Goal: Navigation & Orientation: Find specific page/section

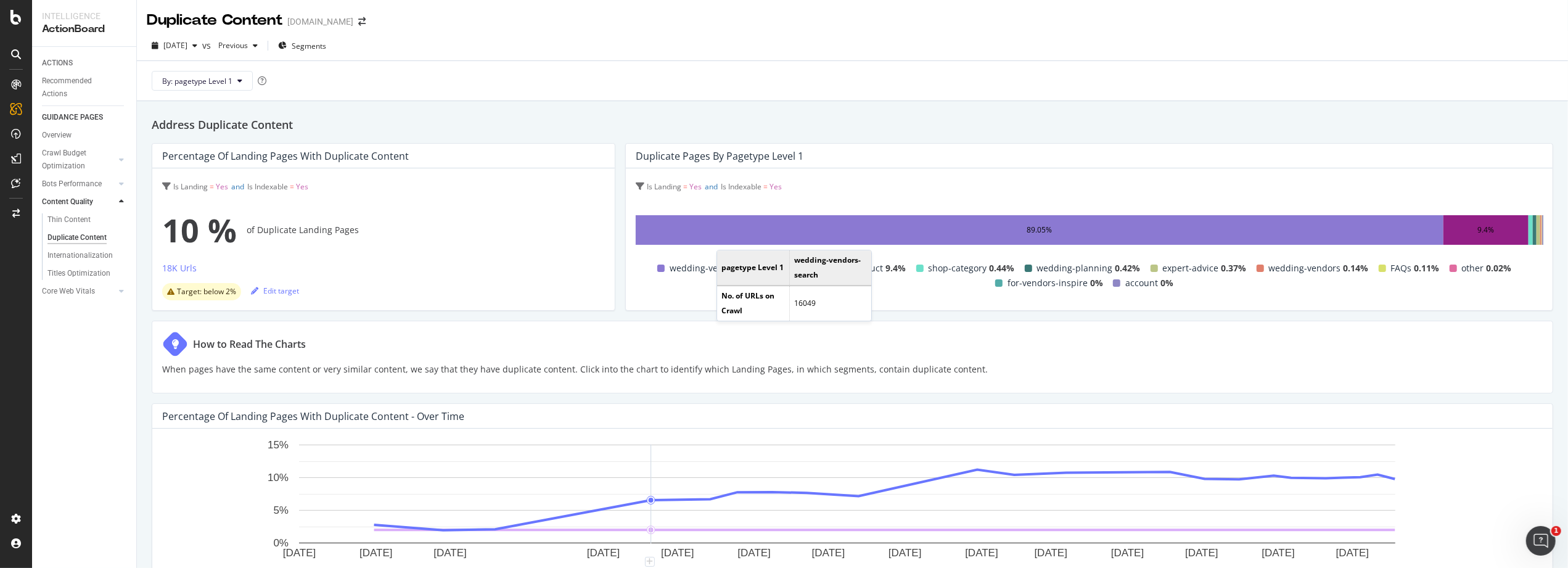
scroll to position [42, 0]
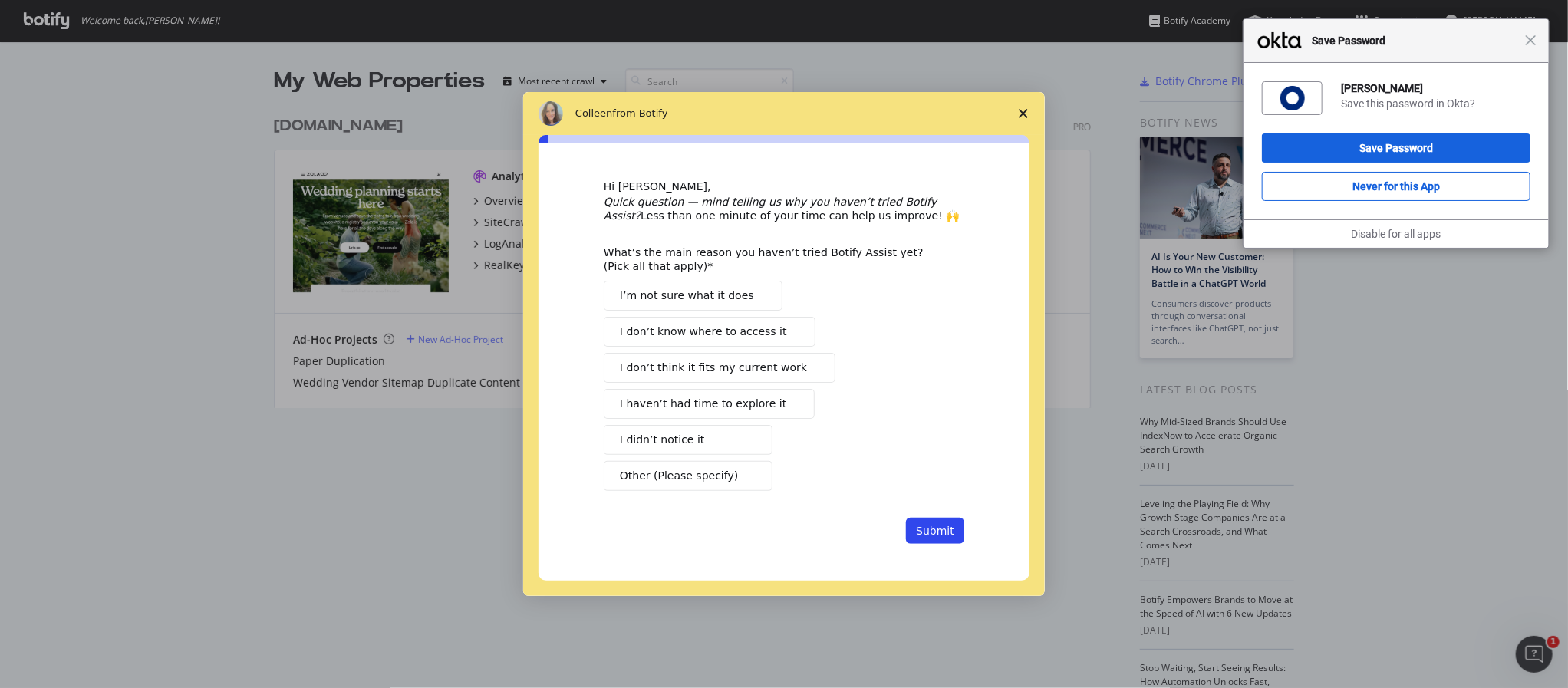
click at [1019, 106] on span "Close survey" at bounding box center [1023, 113] width 43 height 43
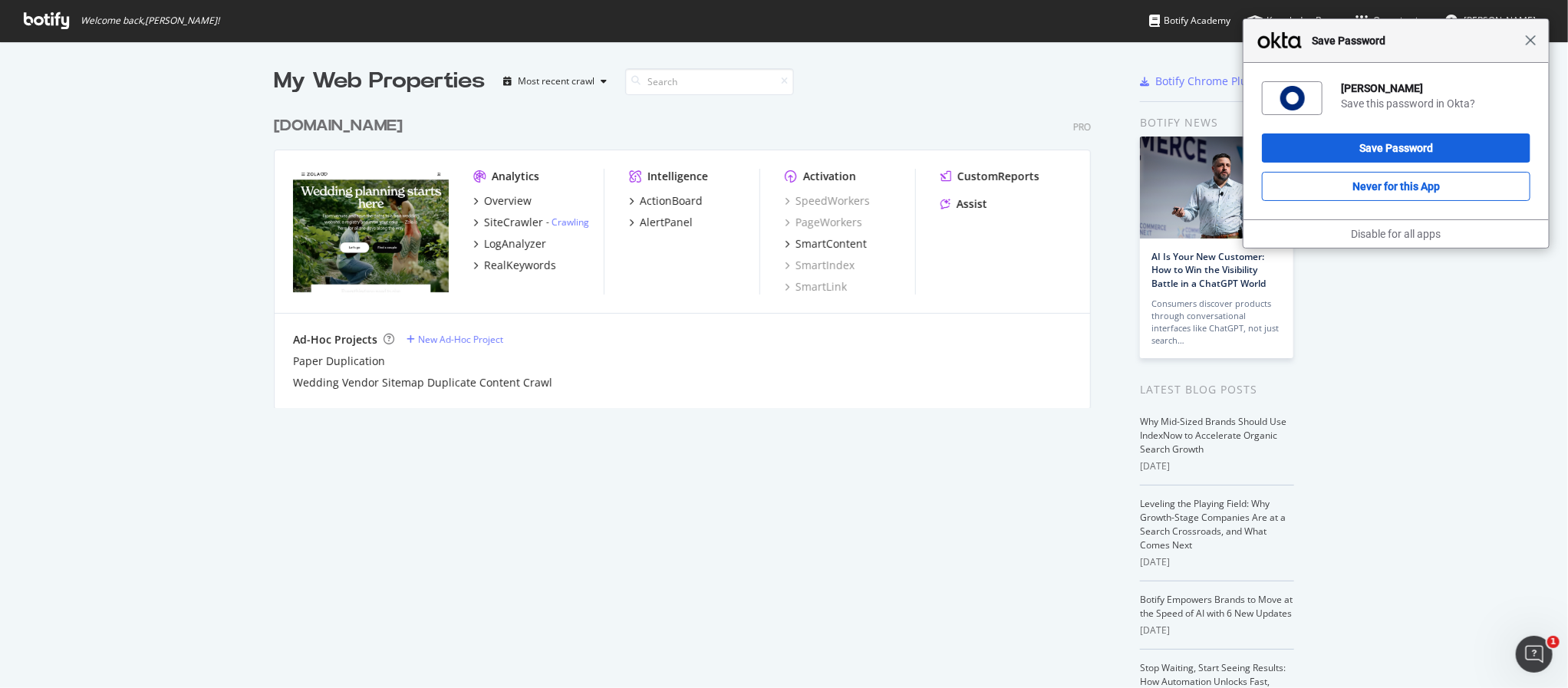
click at [1532, 41] on span "Close" at bounding box center [1530, 40] width 12 height 12
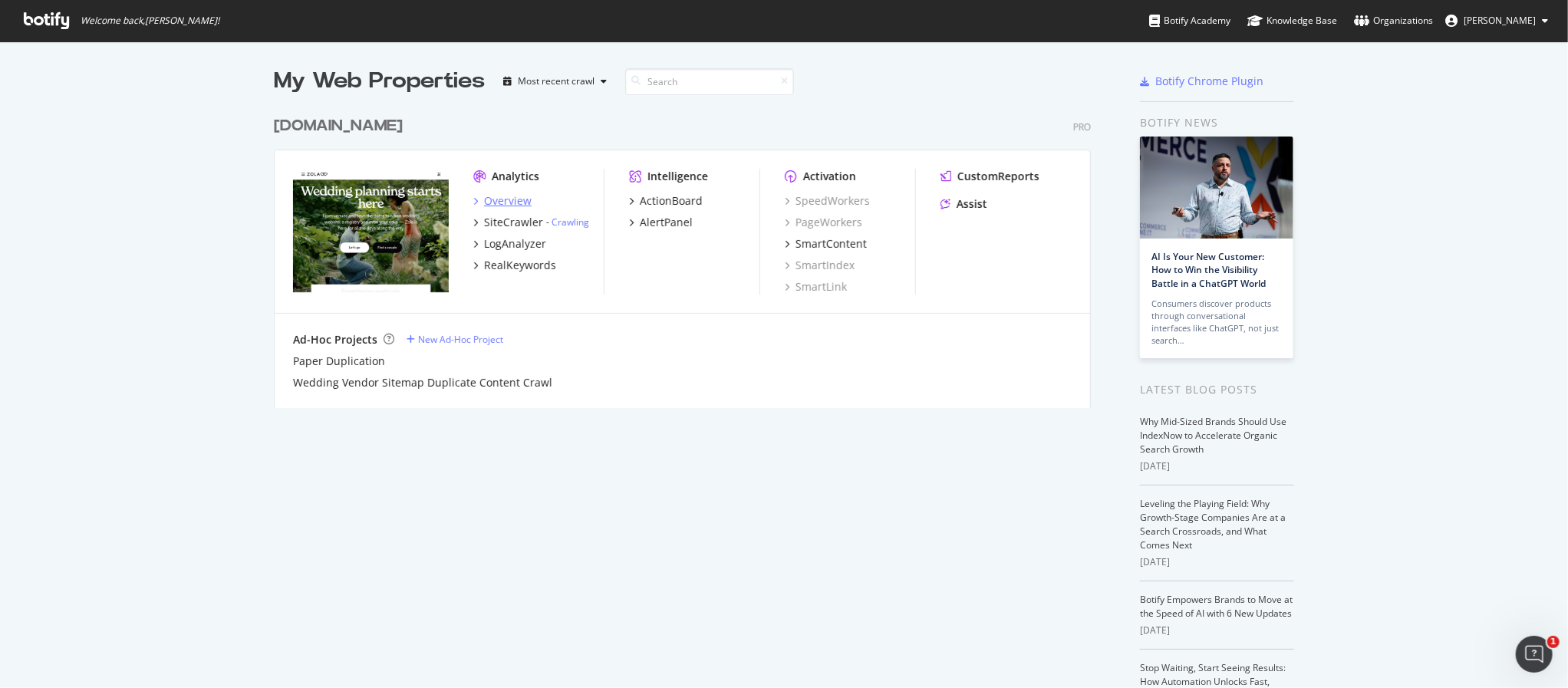
click at [494, 198] on div "Overview" at bounding box center [507, 200] width 47 height 15
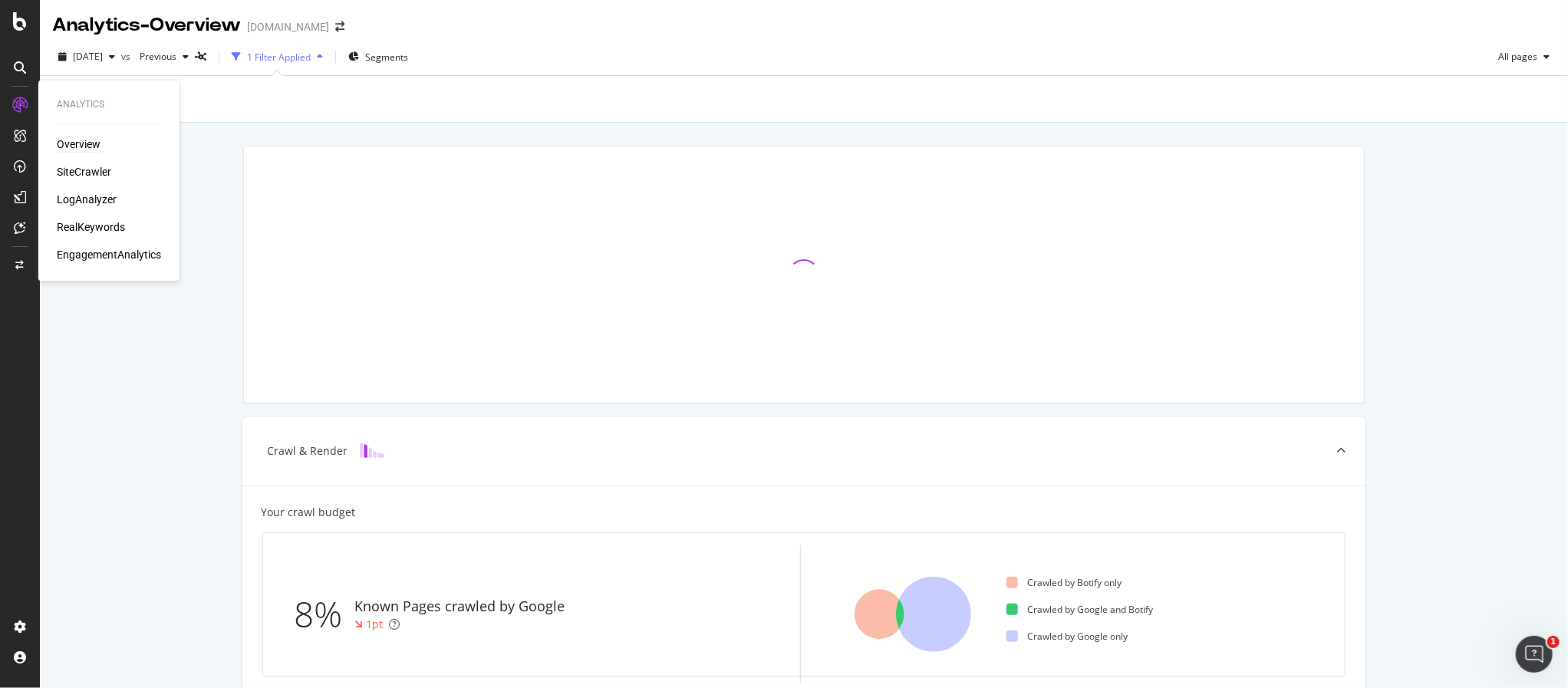
click at [85, 141] on div "Overview" at bounding box center [78, 145] width 44 height 15
click at [73, 172] on div "ActionBoard" at bounding box center [87, 175] width 60 height 15
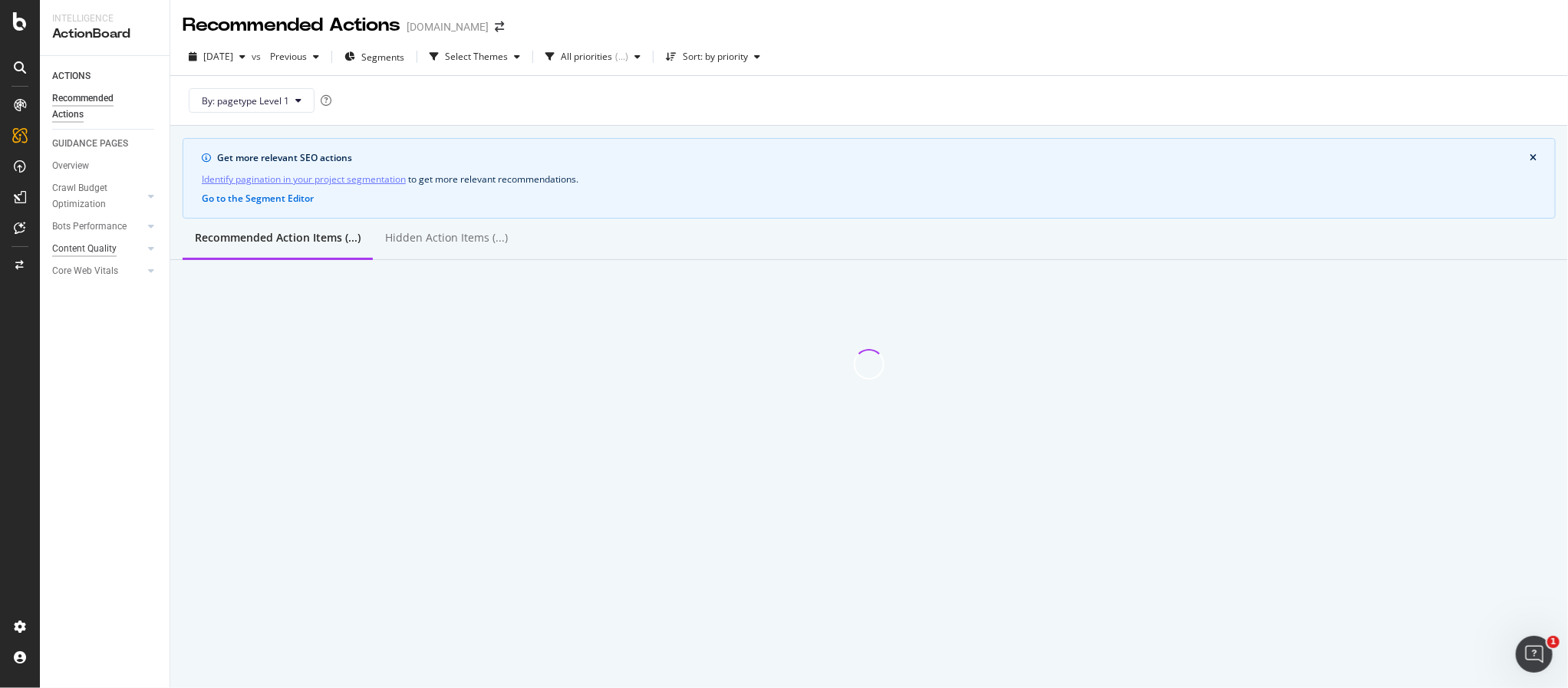
click at [80, 243] on div "Content Quality" at bounding box center [84, 248] width 65 height 16
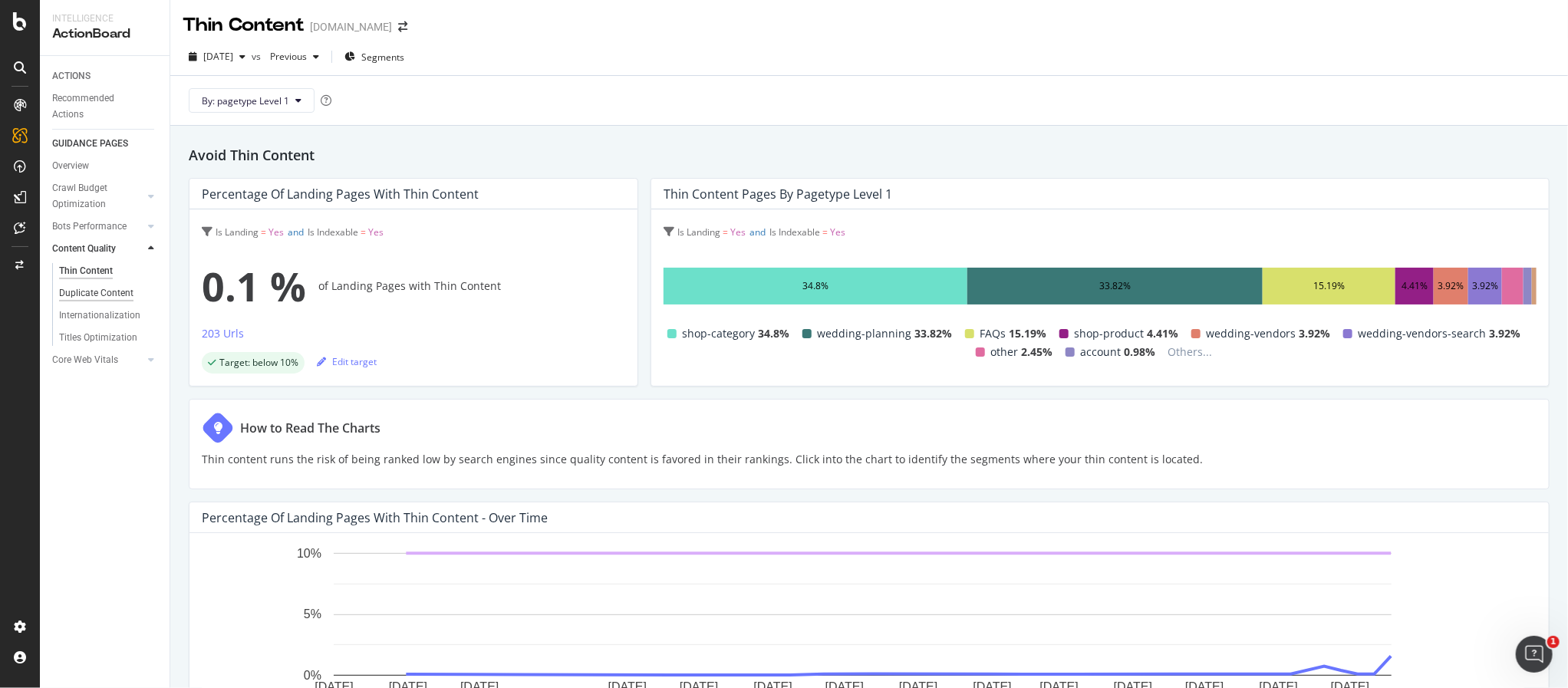
click at [97, 288] on div "Duplicate Content" at bounding box center [97, 293] width 75 height 16
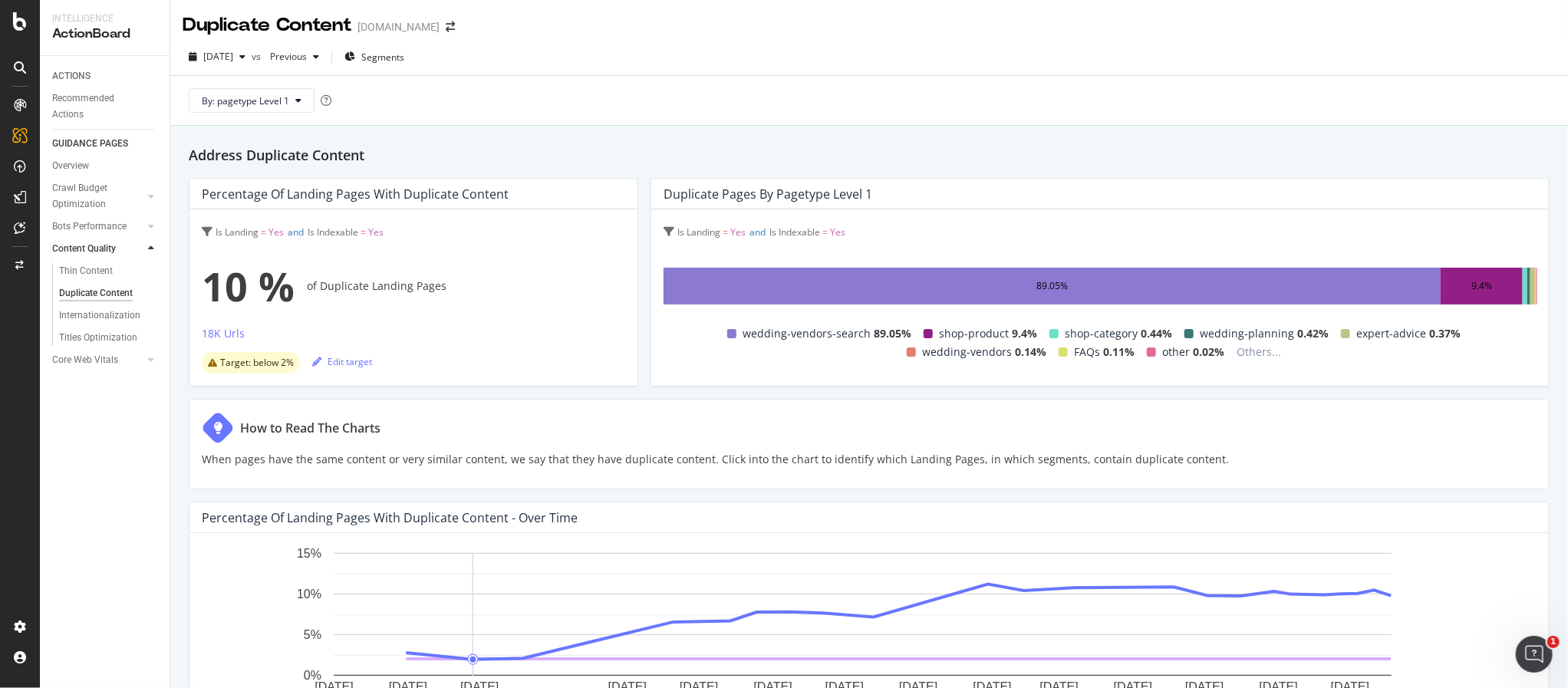
scroll to position [194, 0]
